Goal: Find specific page/section: Find specific page/section

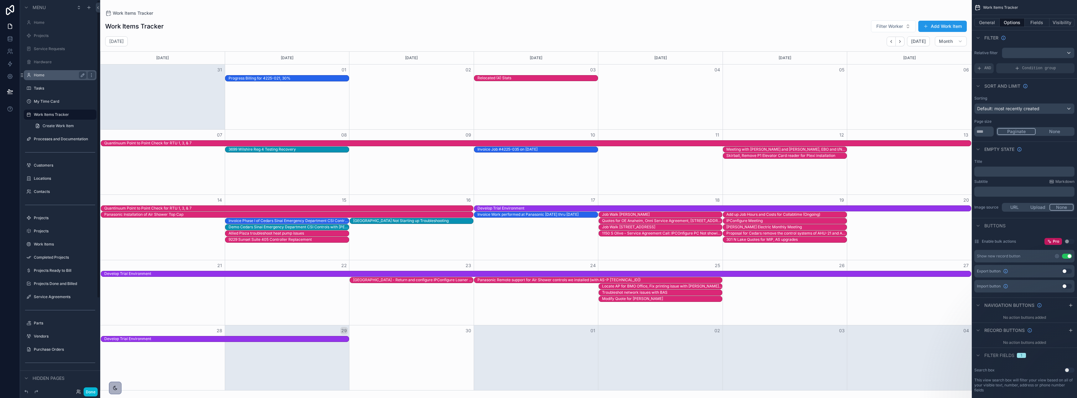
click at [57, 73] on label "Home" at bounding box center [59, 75] width 50 height 5
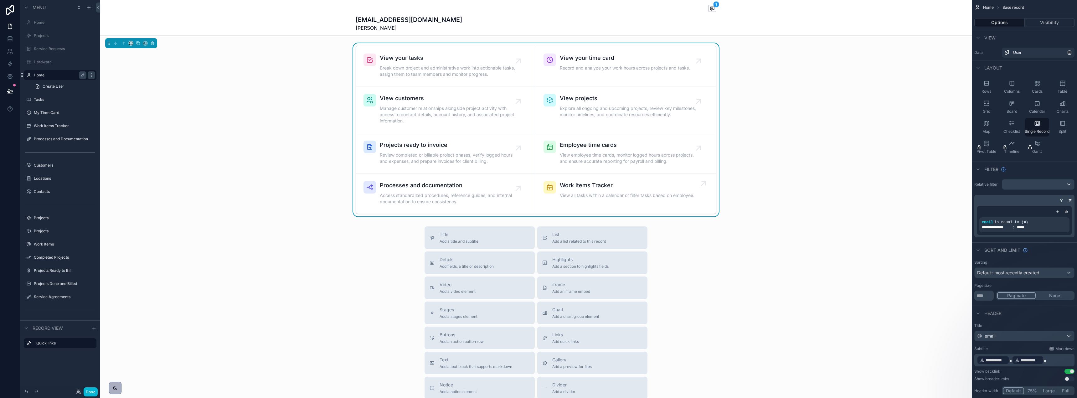
click at [585, 188] on span "Work Items Tracker" at bounding box center [627, 185] width 135 height 9
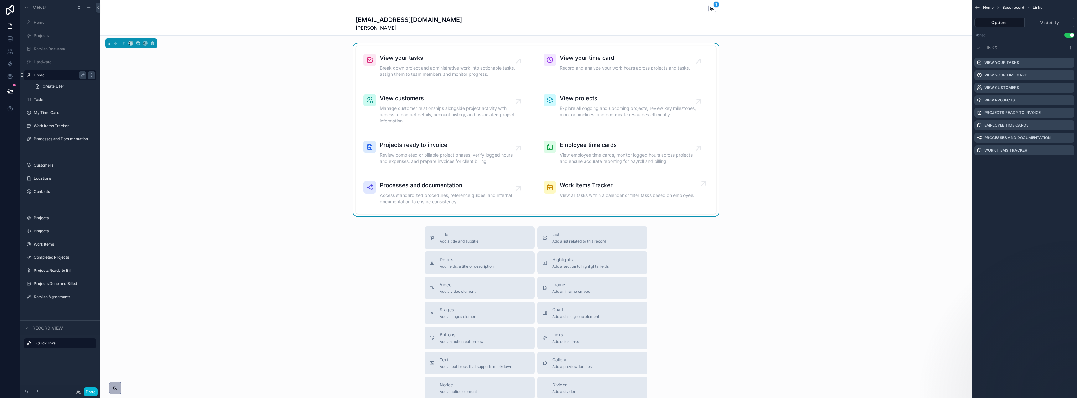
click at [581, 188] on span "Work Items Tracker" at bounding box center [627, 185] width 135 height 9
click at [578, 185] on span "Work Items Tracker" at bounding box center [627, 185] width 135 height 9
click at [577, 185] on span "Work Items Tracker" at bounding box center [627, 185] width 135 height 9
click at [576, 185] on span "Work Items Tracker" at bounding box center [627, 185] width 135 height 9
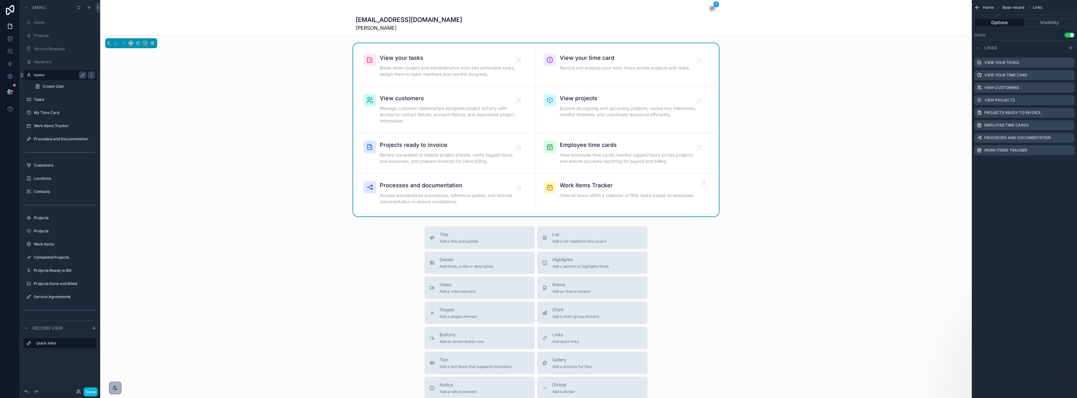
click at [575, 184] on span "Work Items Tracker" at bounding box center [627, 185] width 135 height 9
click at [836, 202] on div "View your tasks Break down project and administrative work into actionable task…" at bounding box center [536, 129] width 872 height 173
click at [578, 187] on span "Work Items Tracker" at bounding box center [627, 185] width 135 height 9
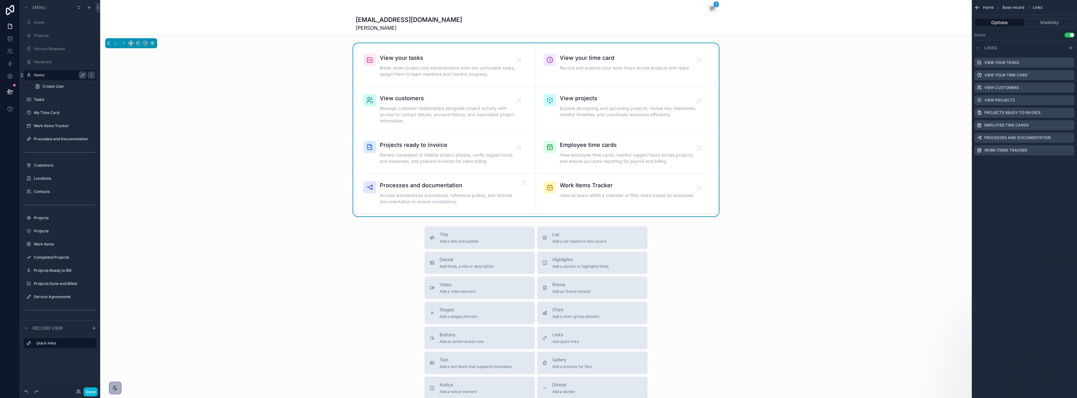
click at [438, 188] on span "Processes and documentation" at bounding box center [449, 185] width 138 height 9
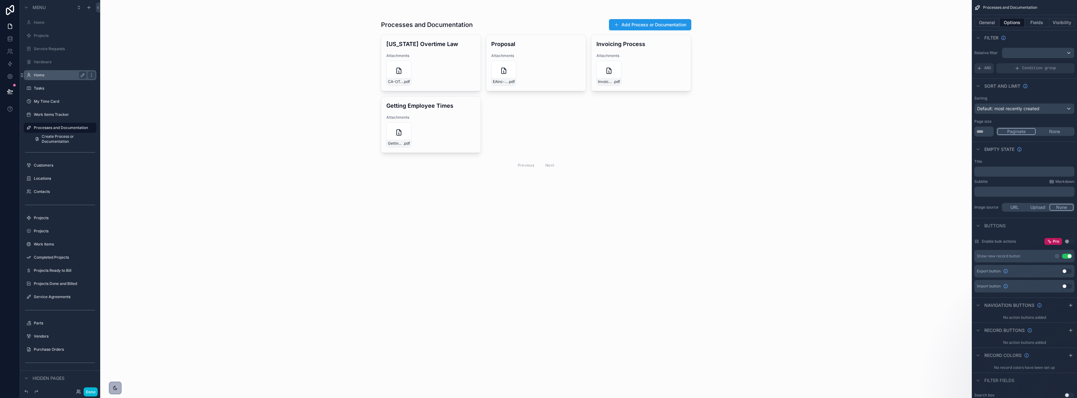
click at [45, 80] on div "Home" at bounding box center [60, 75] width 70 height 10
click at [35, 74] on label "Home" at bounding box center [63, 75] width 59 height 5
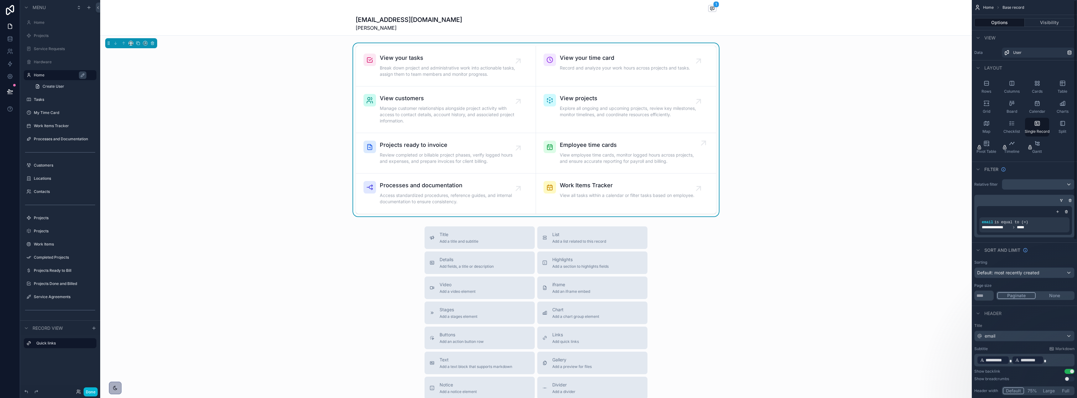
click at [645, 133] on link "Employee time cards View employee time cards, monitor logged hours across proje…" at bounding box center [626, 153] width 180 height 40
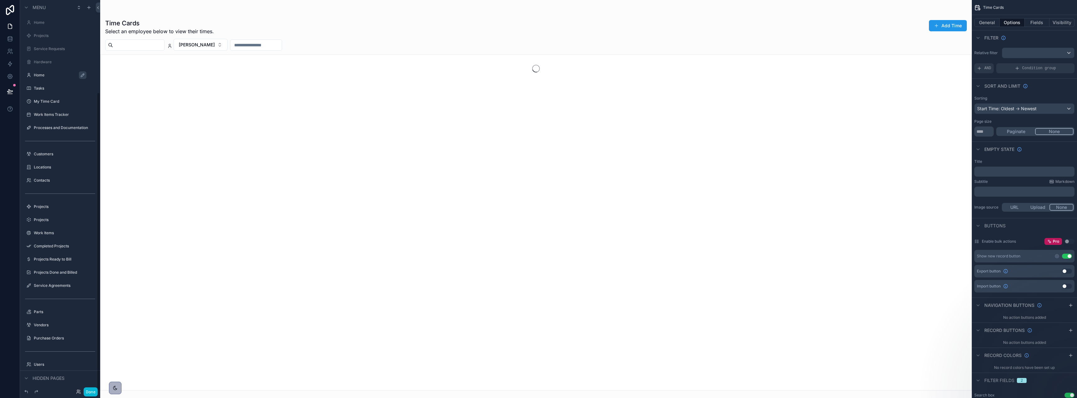
scroll to position [121, 0]
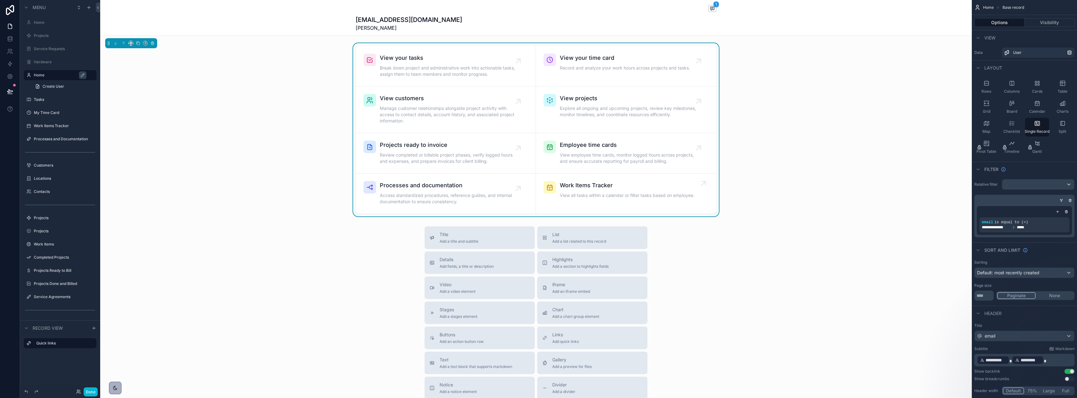
click at [711, 205] on link "Work Items Tracker View all tasks within a calendar or filter tasks based on em…" at bounding box center [626, 193] width 180 height 40
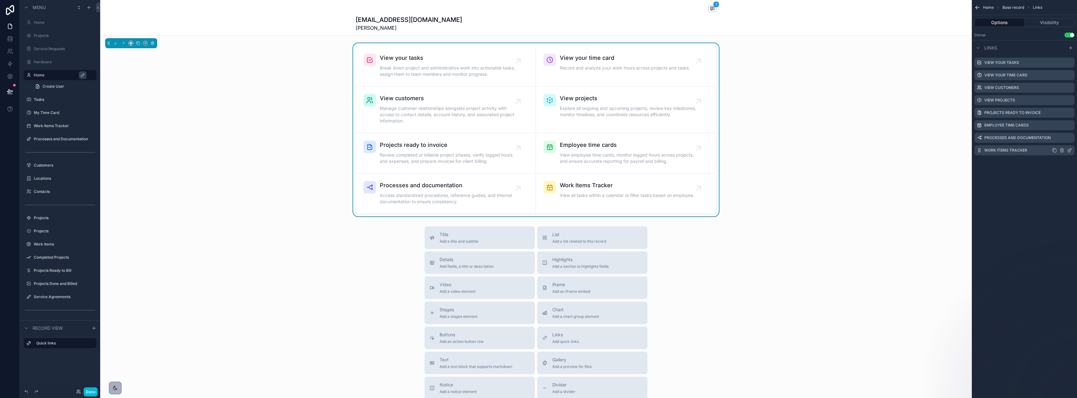
click at [1071, 150] on icon "scrollable content" at bounding box center [1069, 150] width 5 height 5
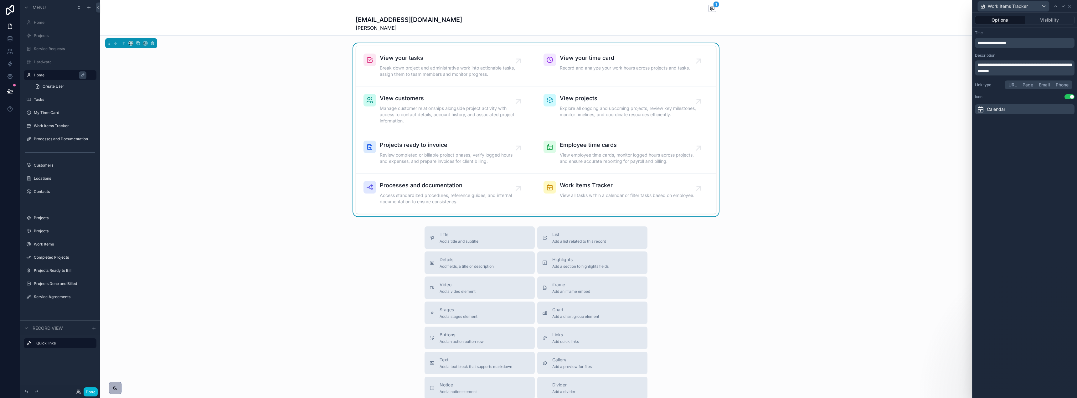
click at [1028, 85] on button "Page" at bounding box center [1028, 84] width 16 height 7
click at [1043, 101] on div "Choose a page" at bounding box center [1038, 100] width 71 height 10
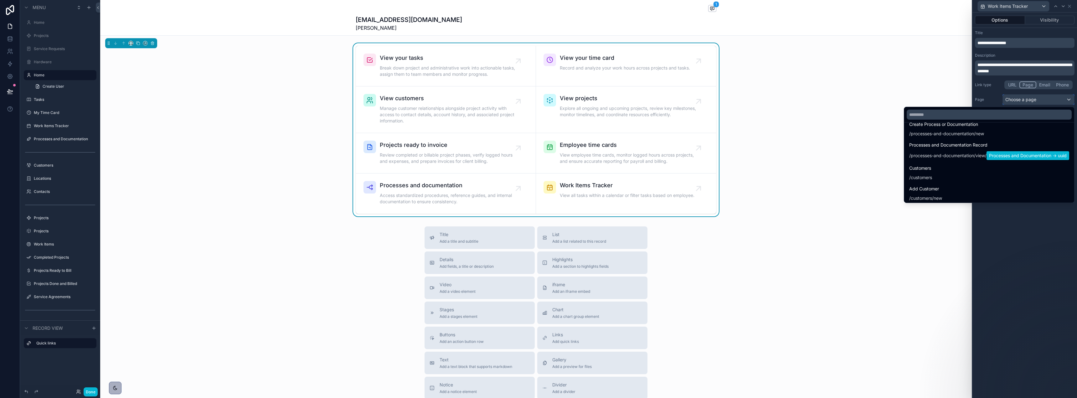
scroll to position [452, 0]
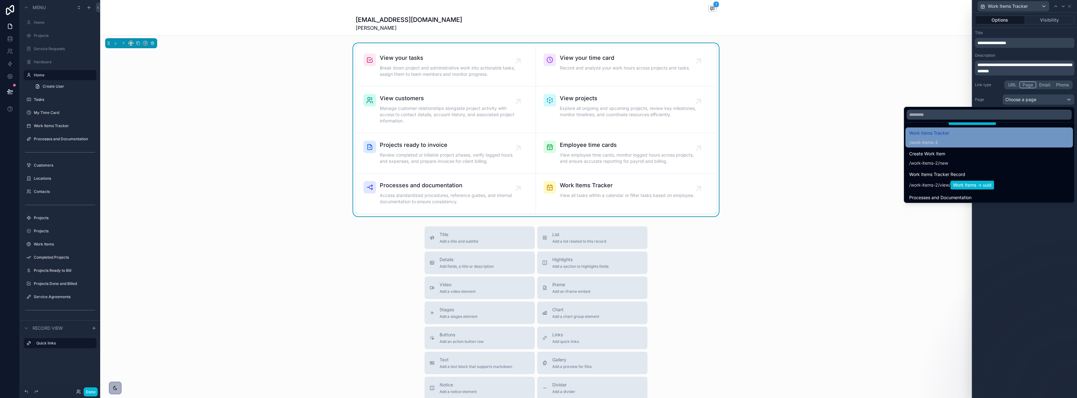
click at [930, 142] on span "work-items-2" at bounding box center [924, 142] width 27 height 6
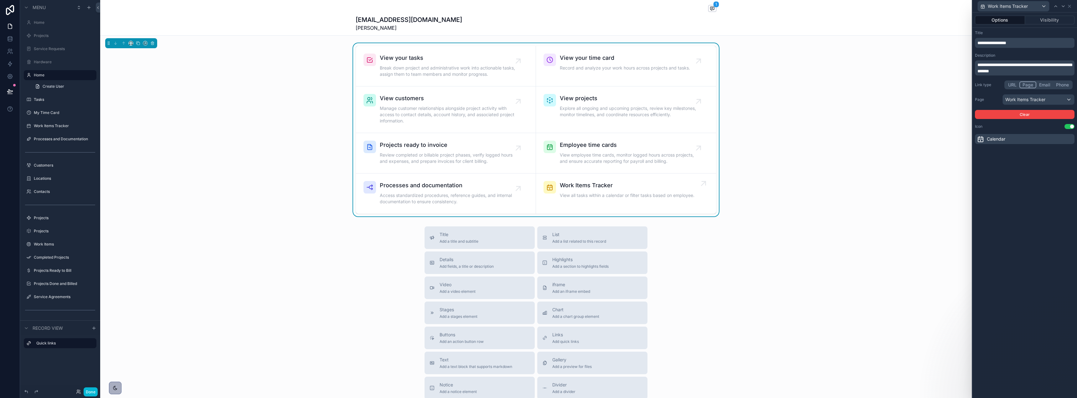
click at [648, 195] on span "View all tasks within a calendar or filter tasks based on employee." at bounding box center [627, 195] width 135 height 6
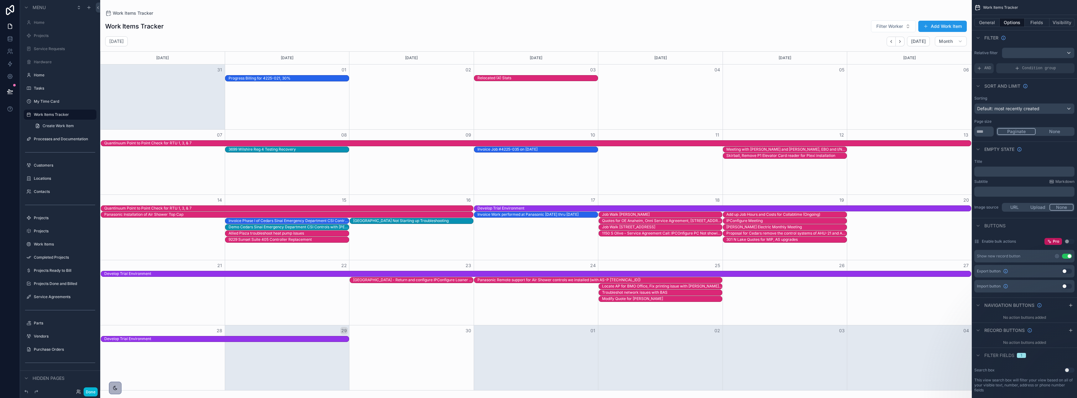
click at [1057, 130] on button "None" at bounding box center [1055, 131] width 38 height 7
click at [986, 132] on input "**" at bounding box center [984, 132] width 19 height 10
drag, startPoint x: 973, startPoint y: 131, endPoint x: 950, endPoint y: 129, distance: 22.3
click at [950, 129] on div "Home Projects Service Requests Hardware Home Tasks My Time Card Work Items Trac…" at bounding box center [588, 199] width 977 height 398
type input "****"
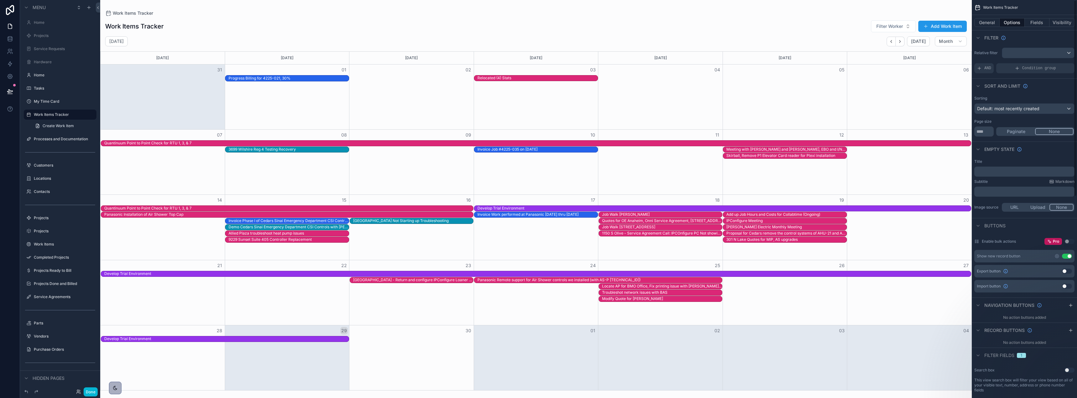
click at [1036, 149] on div "Empty state" at bounding box center [1024, 149] width 105 height 15
click at [990, 22] on button "General" at bounding box center [987, 22] width 25 height 9
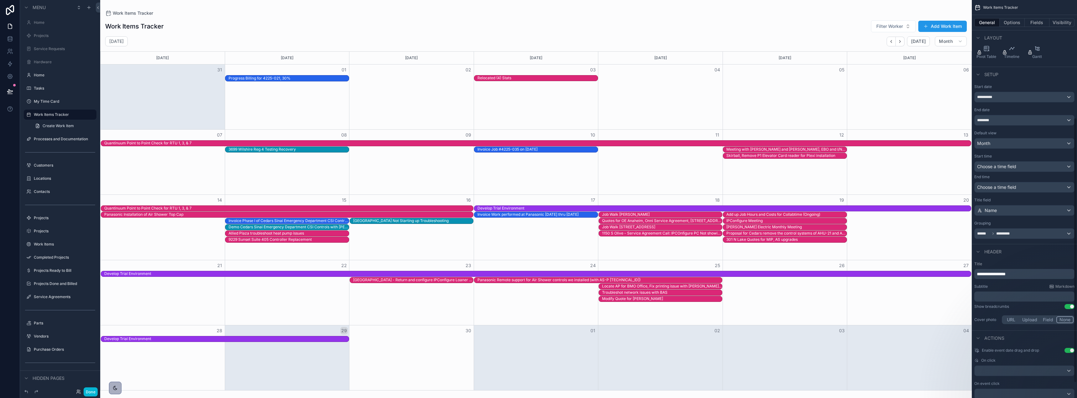
scroll to position [188, 0]
